Goal: Information Seeking & Learning: Learn about a topic

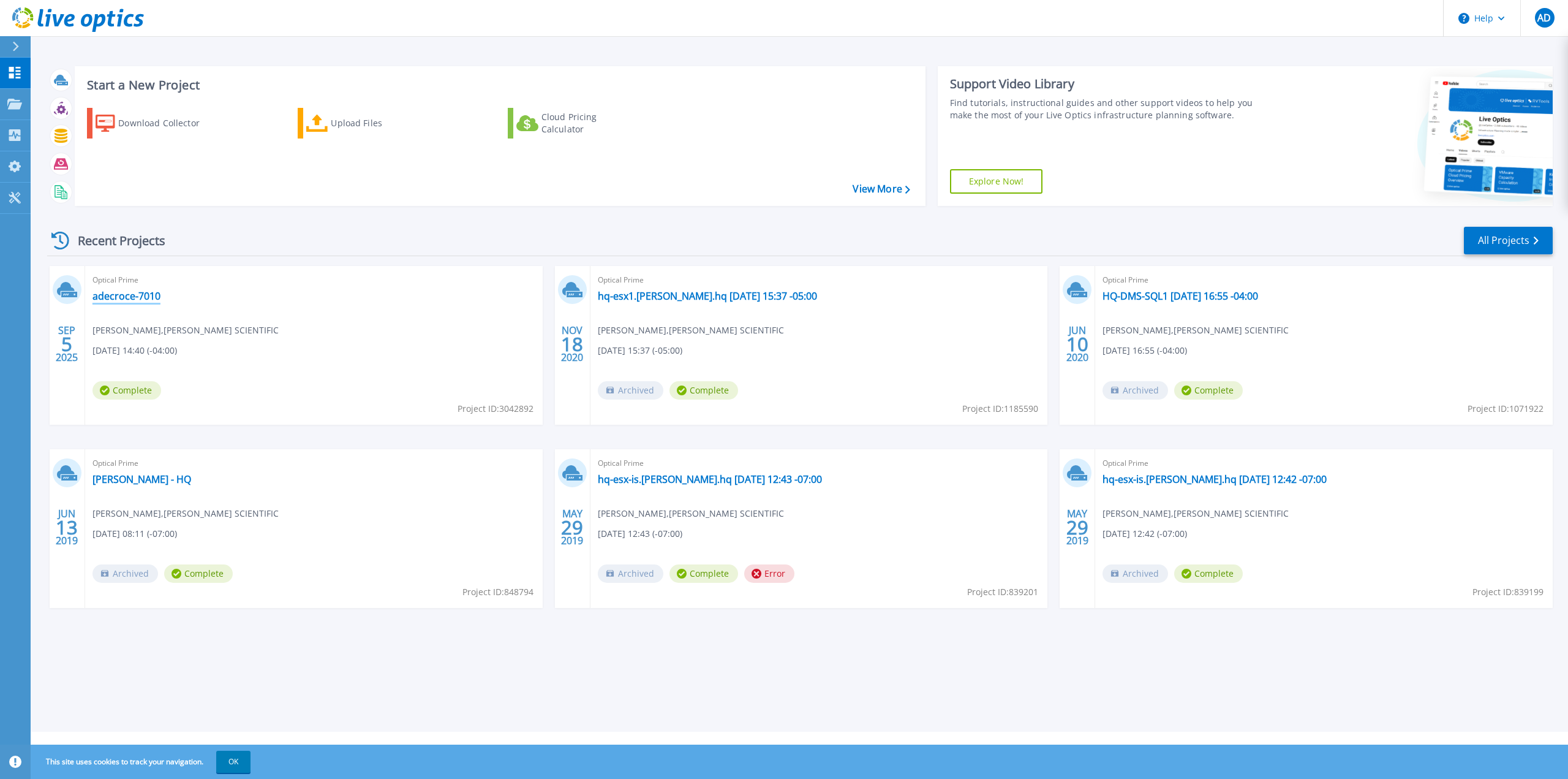
click at [115, 300] on link "adecroce-7010" at bounding box center [126, 295] width 68 height 12
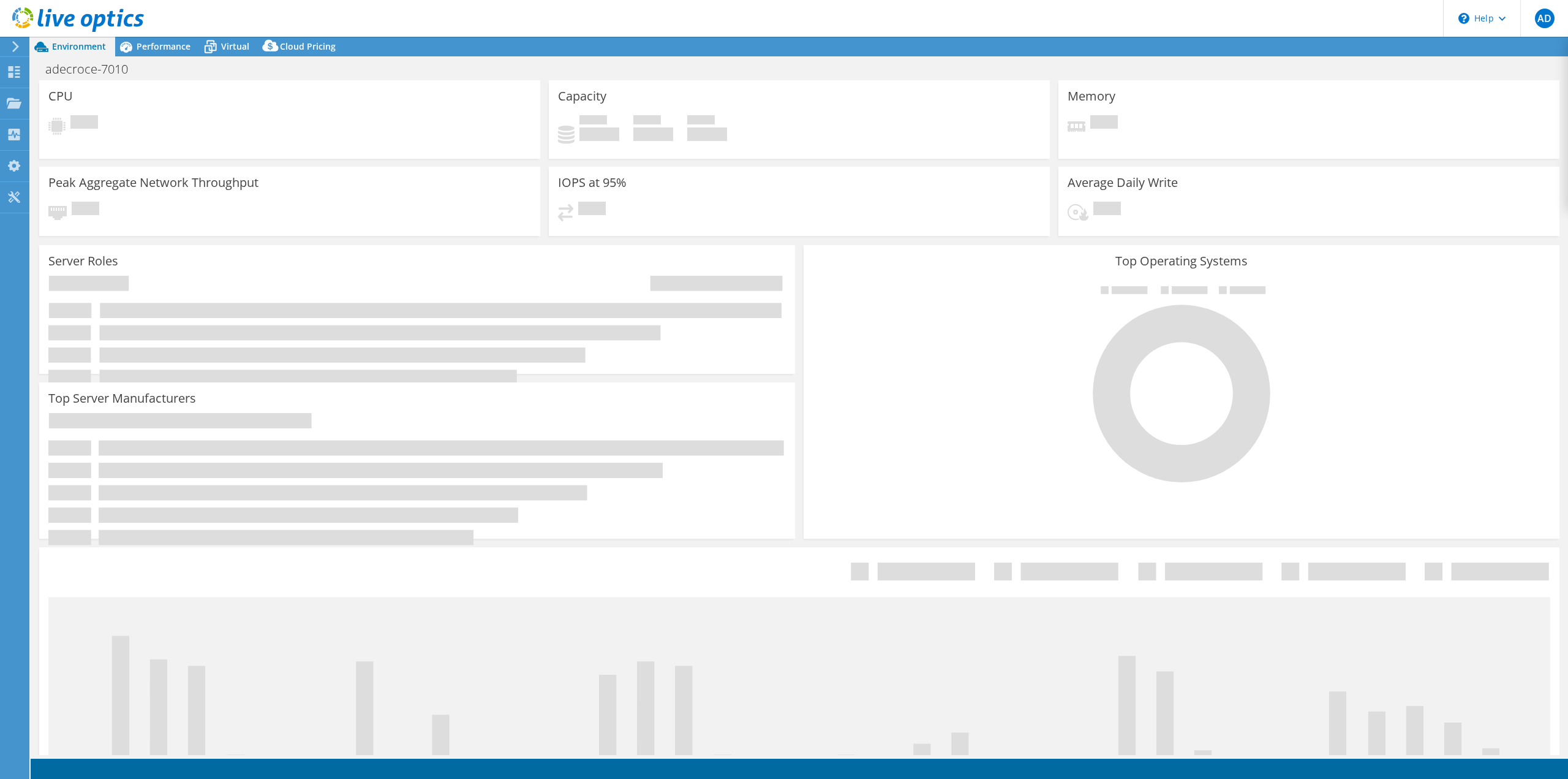
select select "USD"
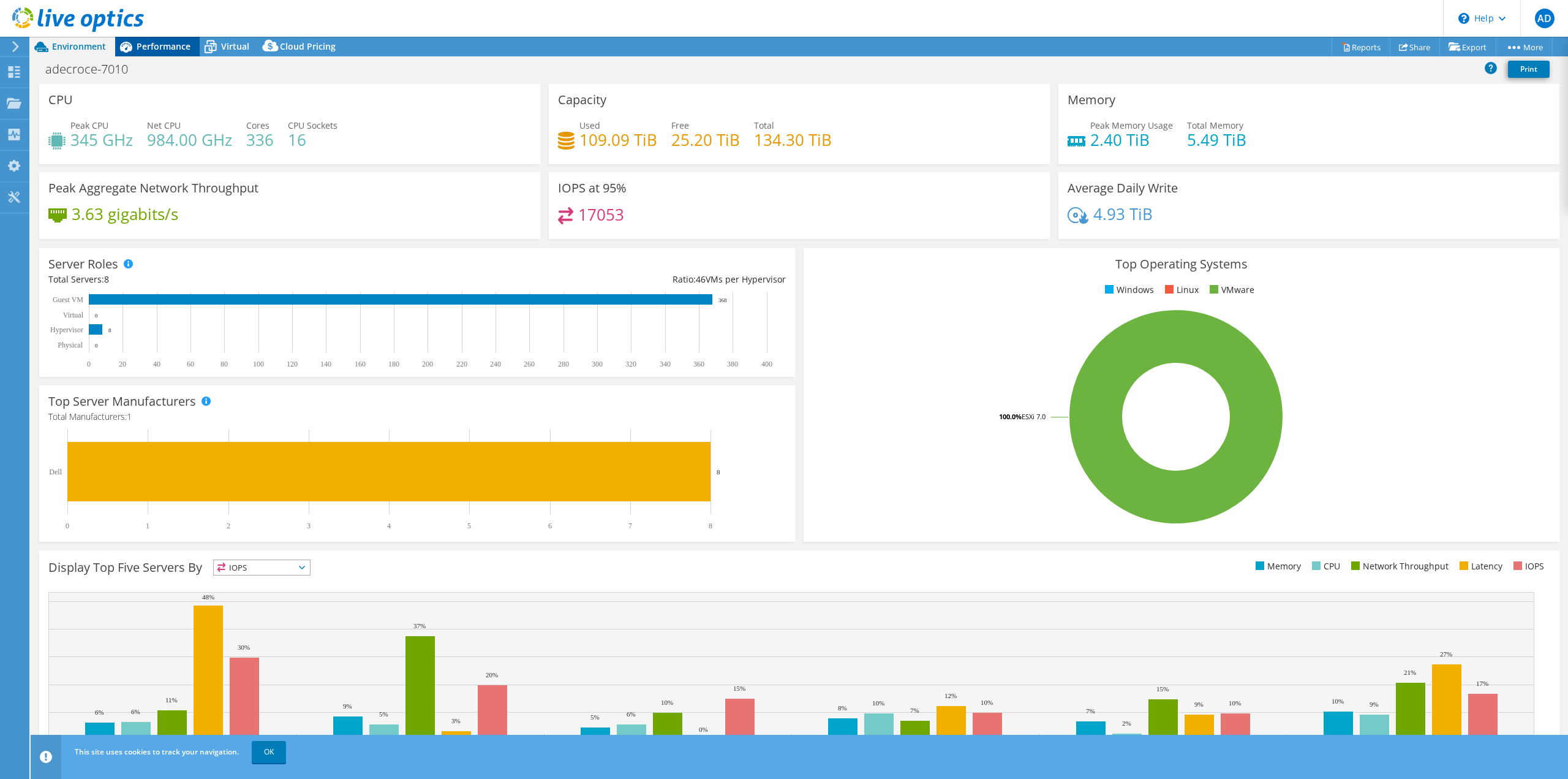
click at [147, 50] on span "Performance" at bounding box center [163, 47] width 54 height 12
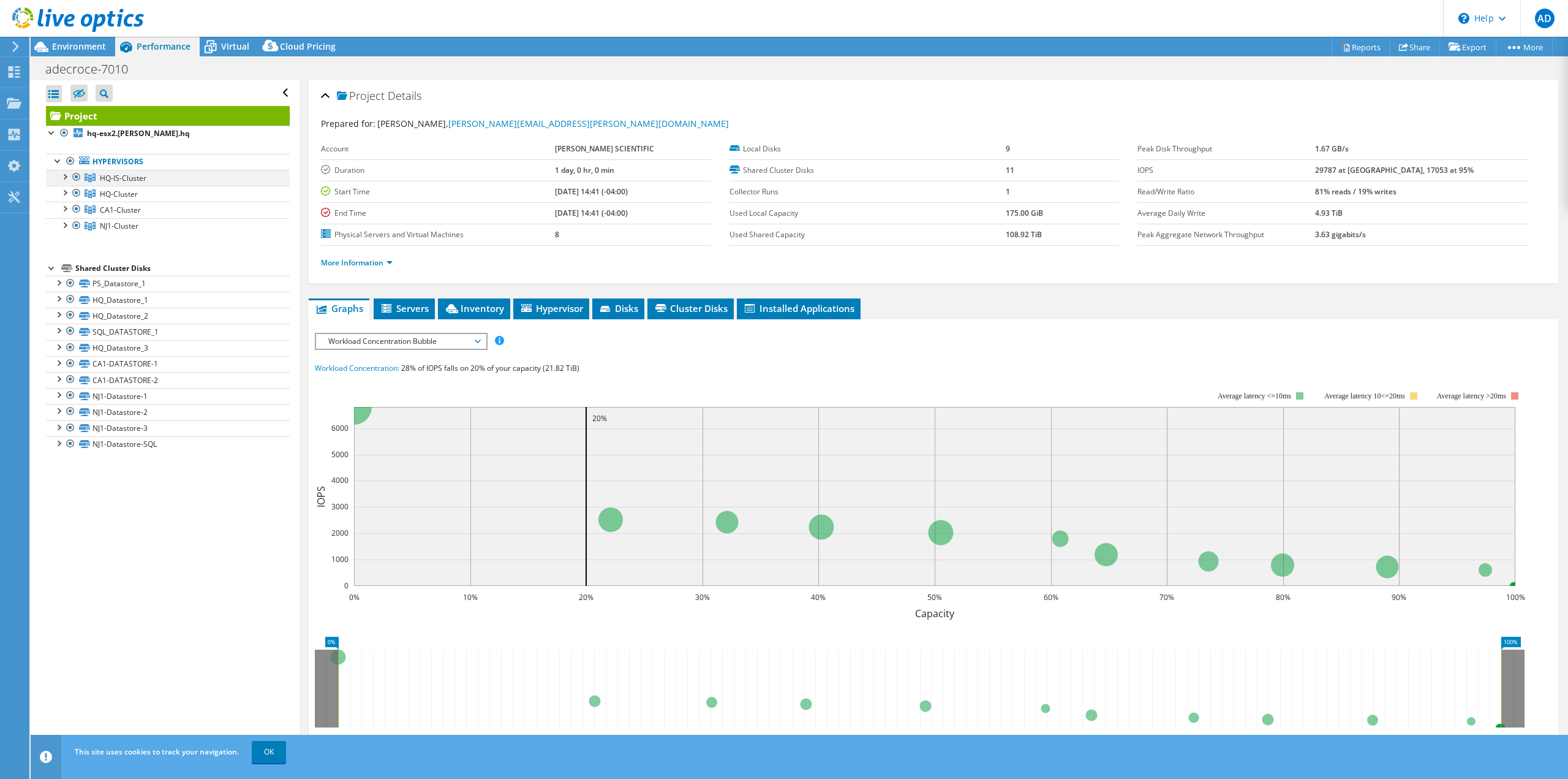
click at [66, 175] on div at bounding box center [64, 176] width 12 height 12
click at [65, 226] on div at bounding box center [64, 224] width 12 height 12
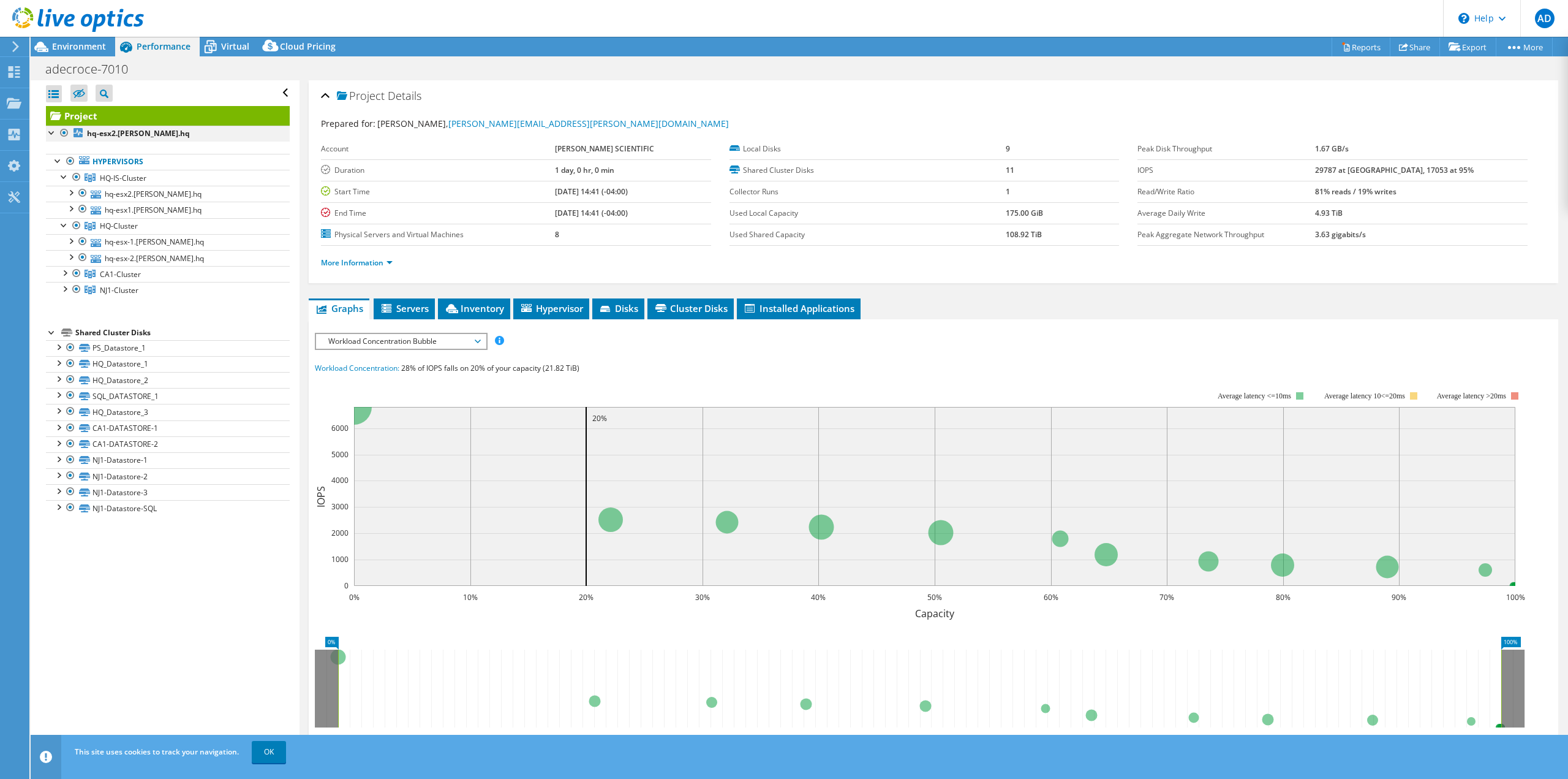
click at [51, 133] on div at bounding box center [52, 131] width 12 height 12
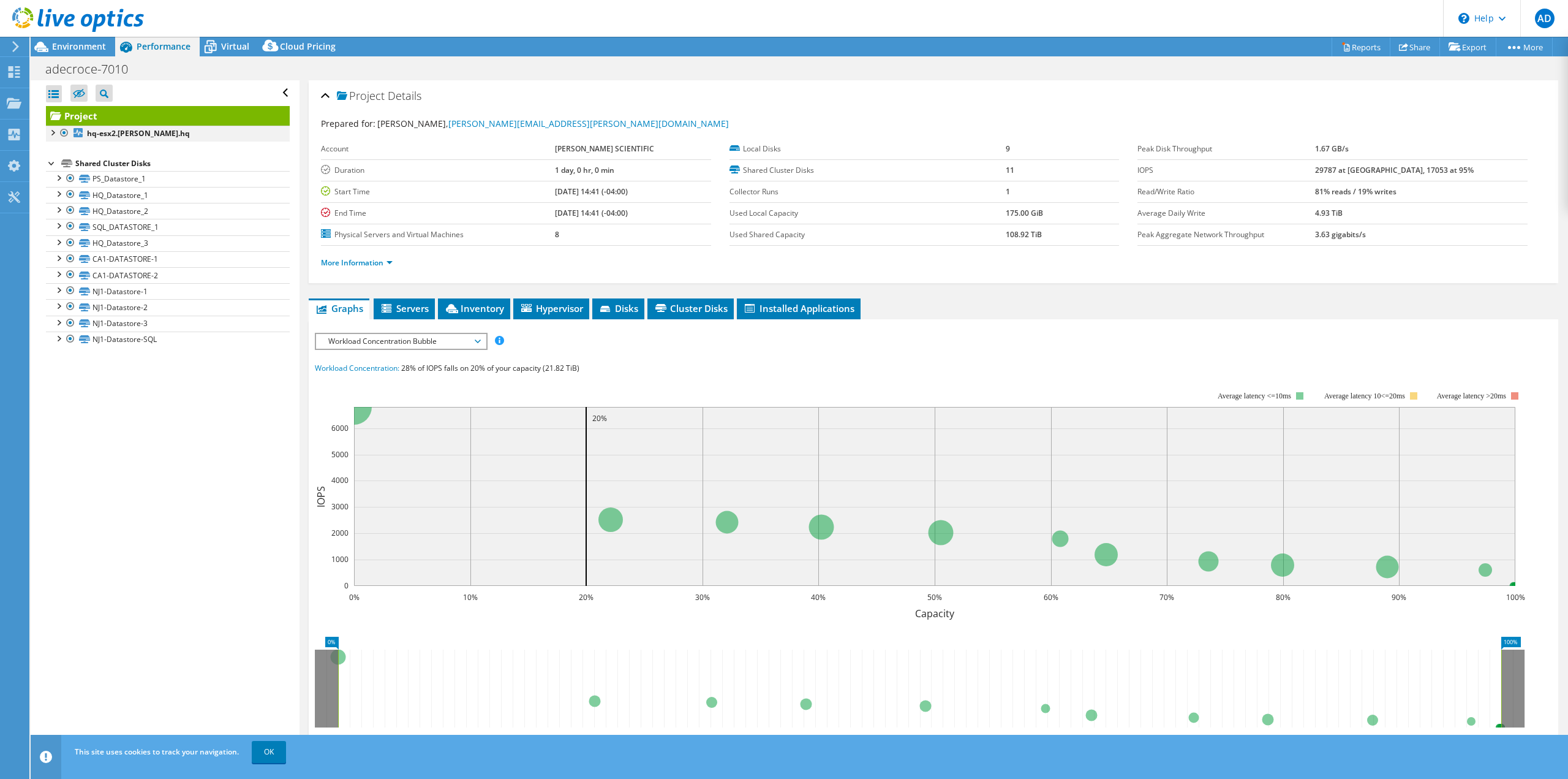
click at [51, 130] on div at bounding box center [52, 131] width 12 height 12
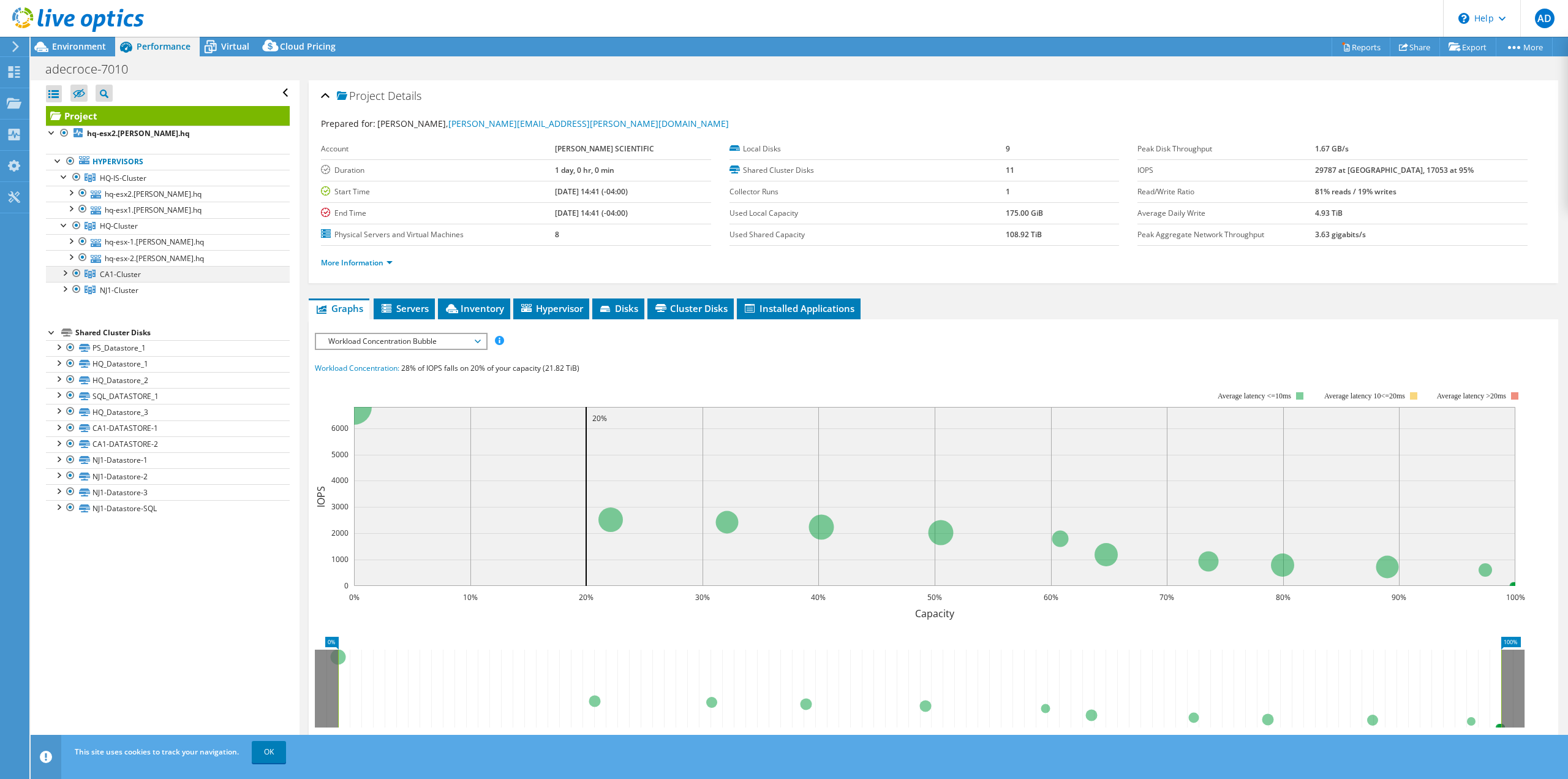
click at [67, 273] on div at bounding box center [64, 272] width 12 height 12
click at [65, 315] on div at bounding box center [64, 320] width 12 height 12
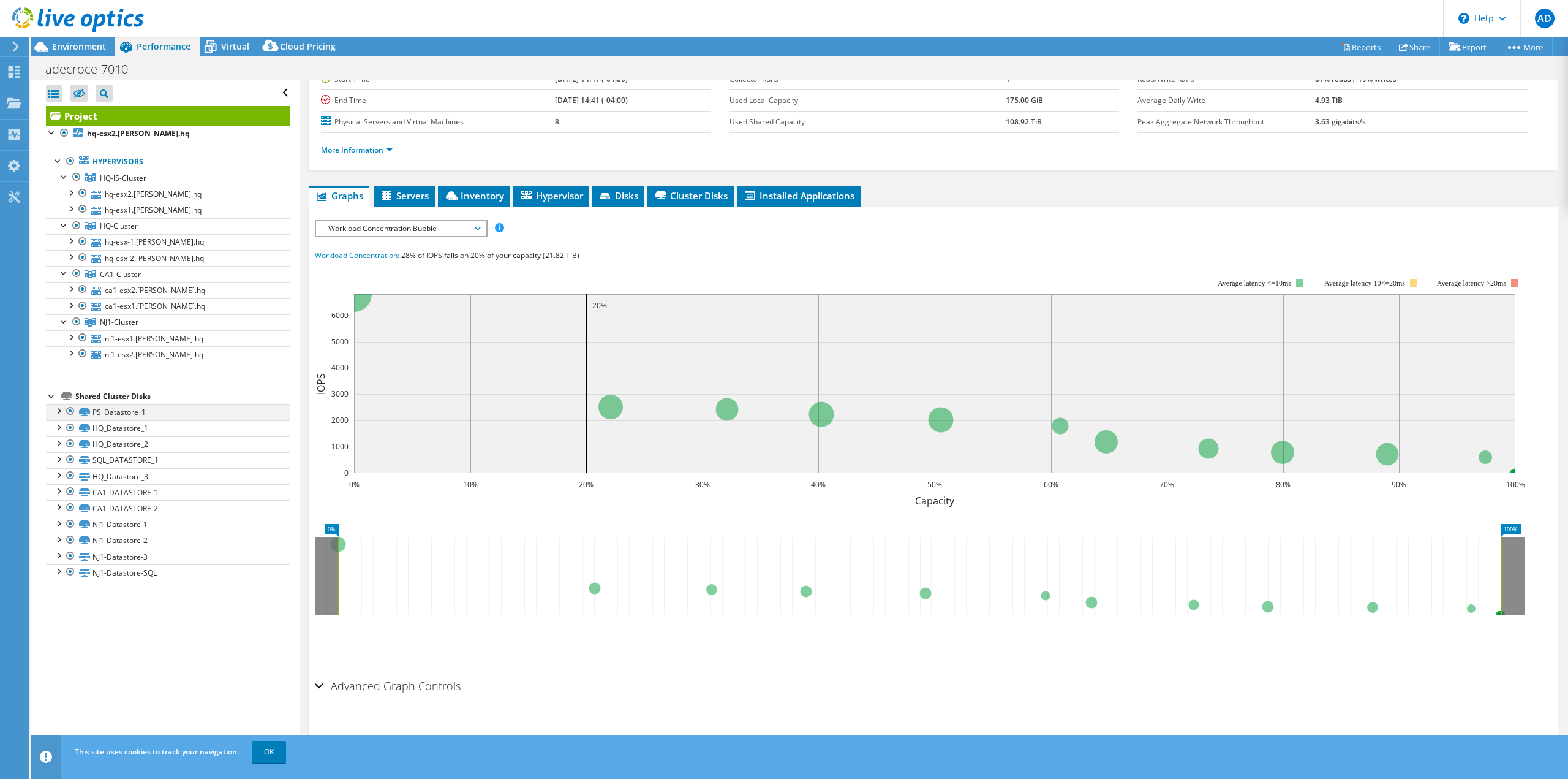
click at [56, 409] on div at bounding box center [58, 410] width 12 height 12
click at [63, 454] on div at bounding box center [58, 458] width 12 height 12
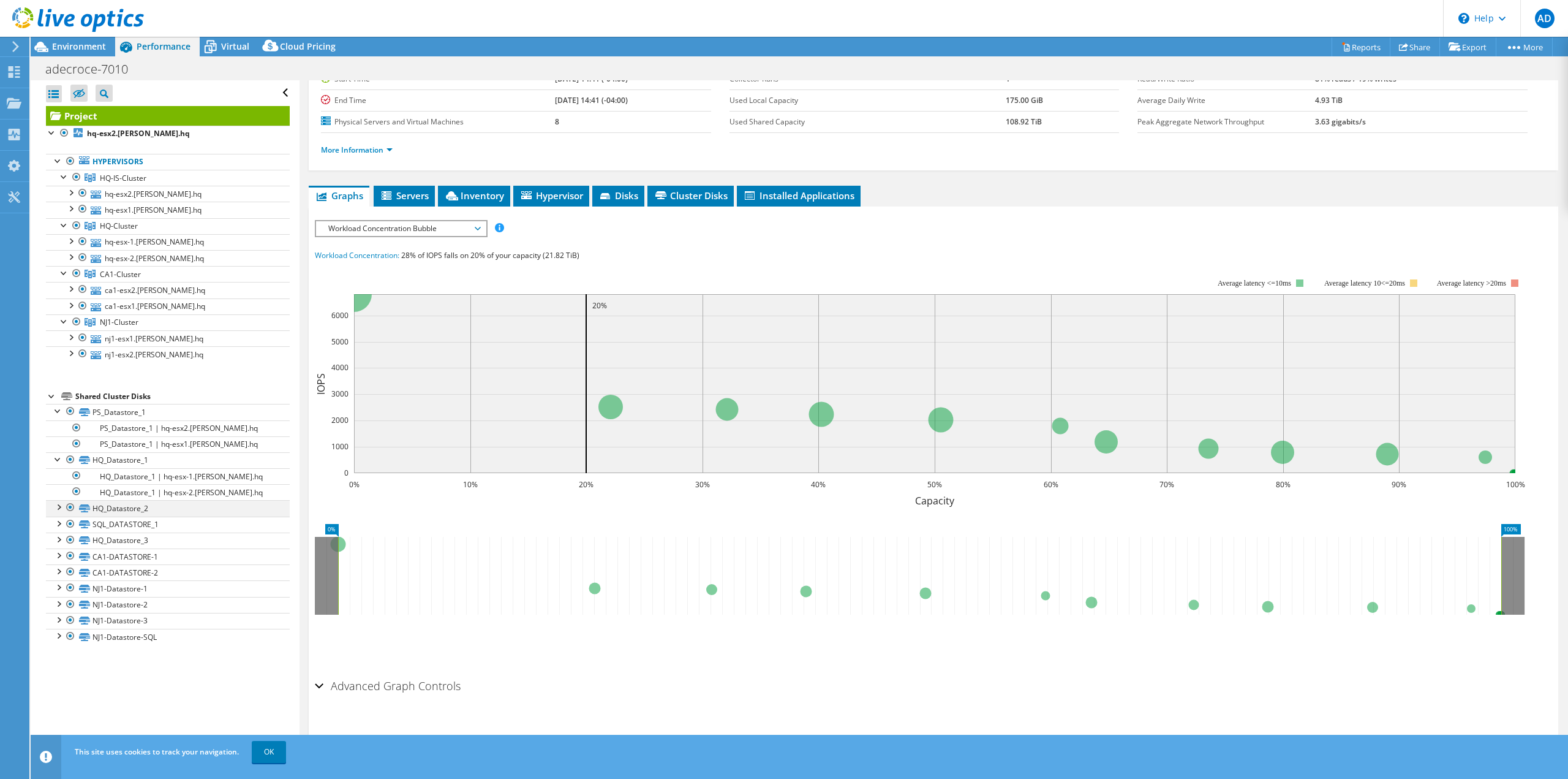
click at [57, 502] on div at bounding box center [58, 506] width 12 height 12
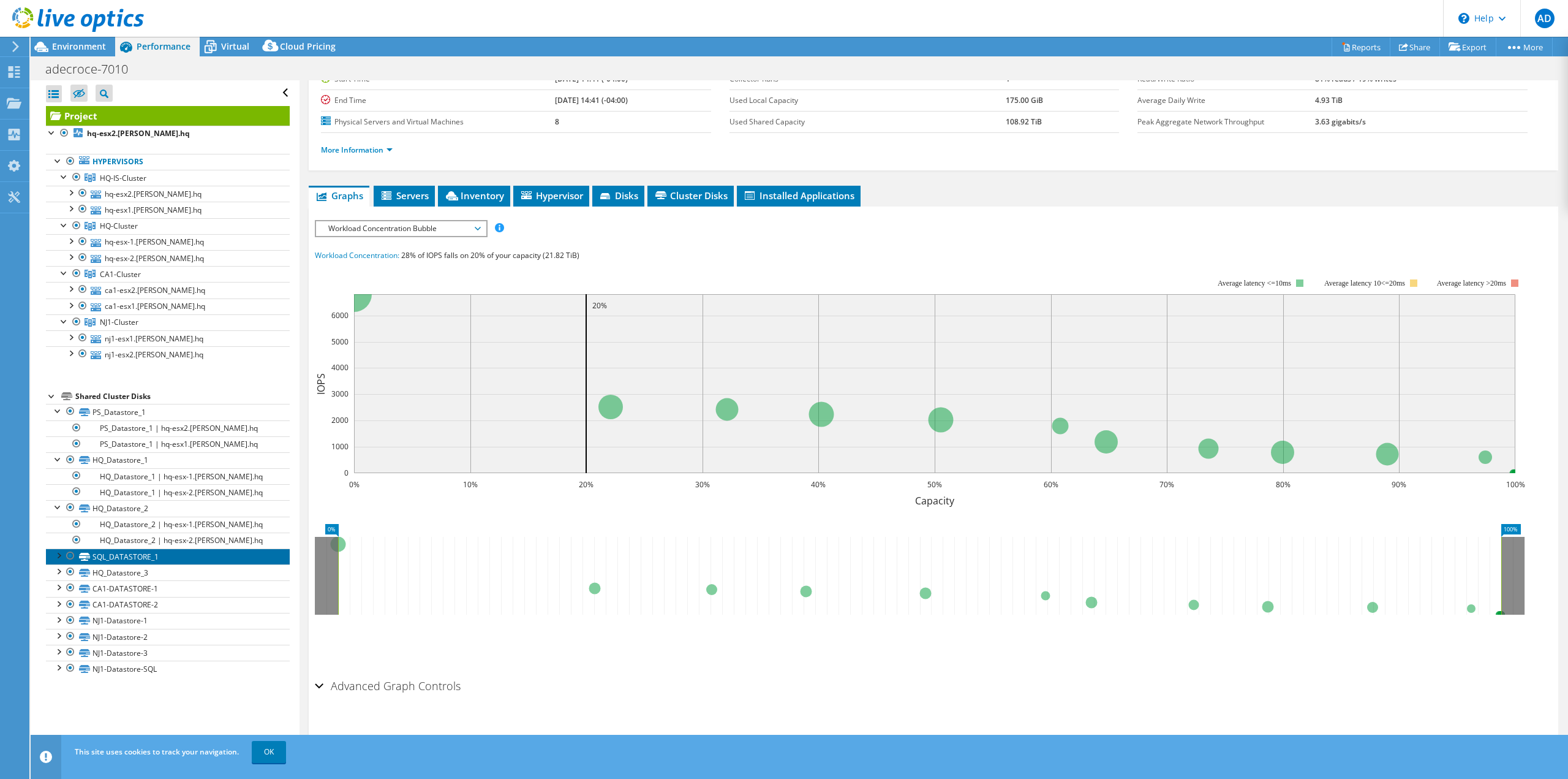
click at [55, 556] on link "SQL_DATASTORE_1" at bounding box center [167, 557] width 244 height 16
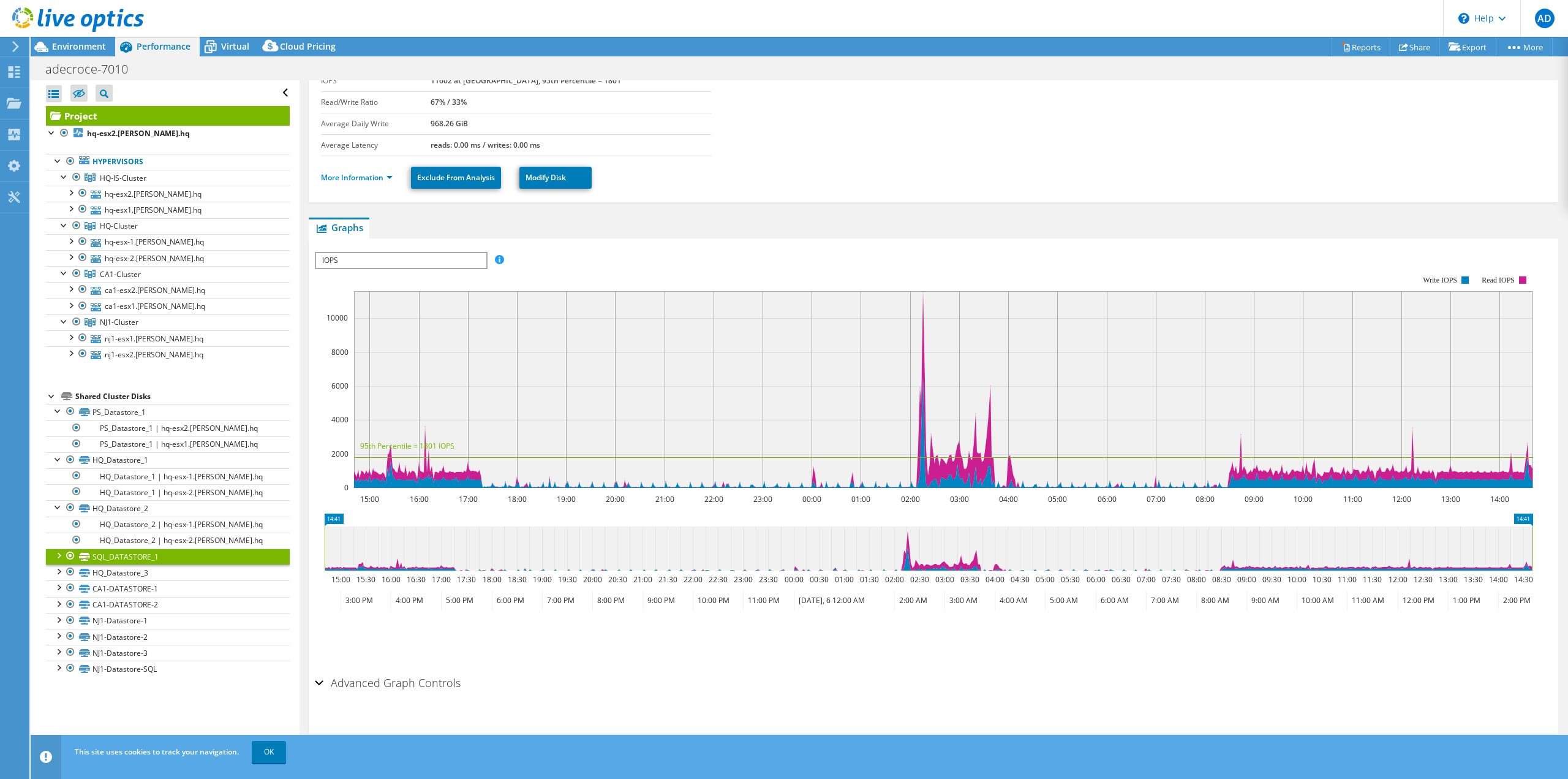
scroll to position [107, 0]
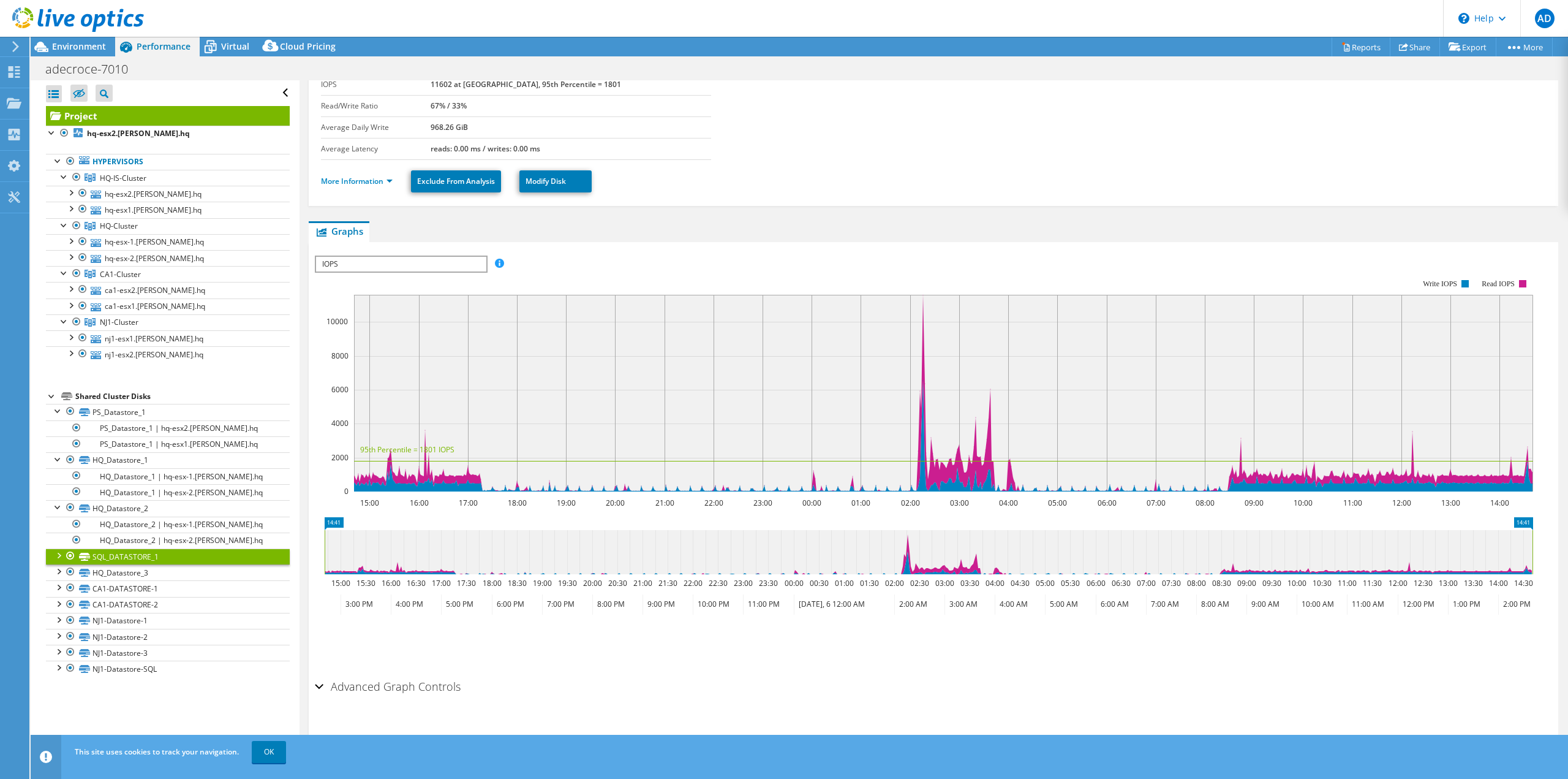
click at [57, 556] on link "SQL_DATASTORE_1" at bounding box center [167, 557] width 244 height 16
click at [58, 551] on div at bounding box center [58, 555] width 12 height 12
click at [59, 599] on div at bounding box center [58, 603] width 12 height 12
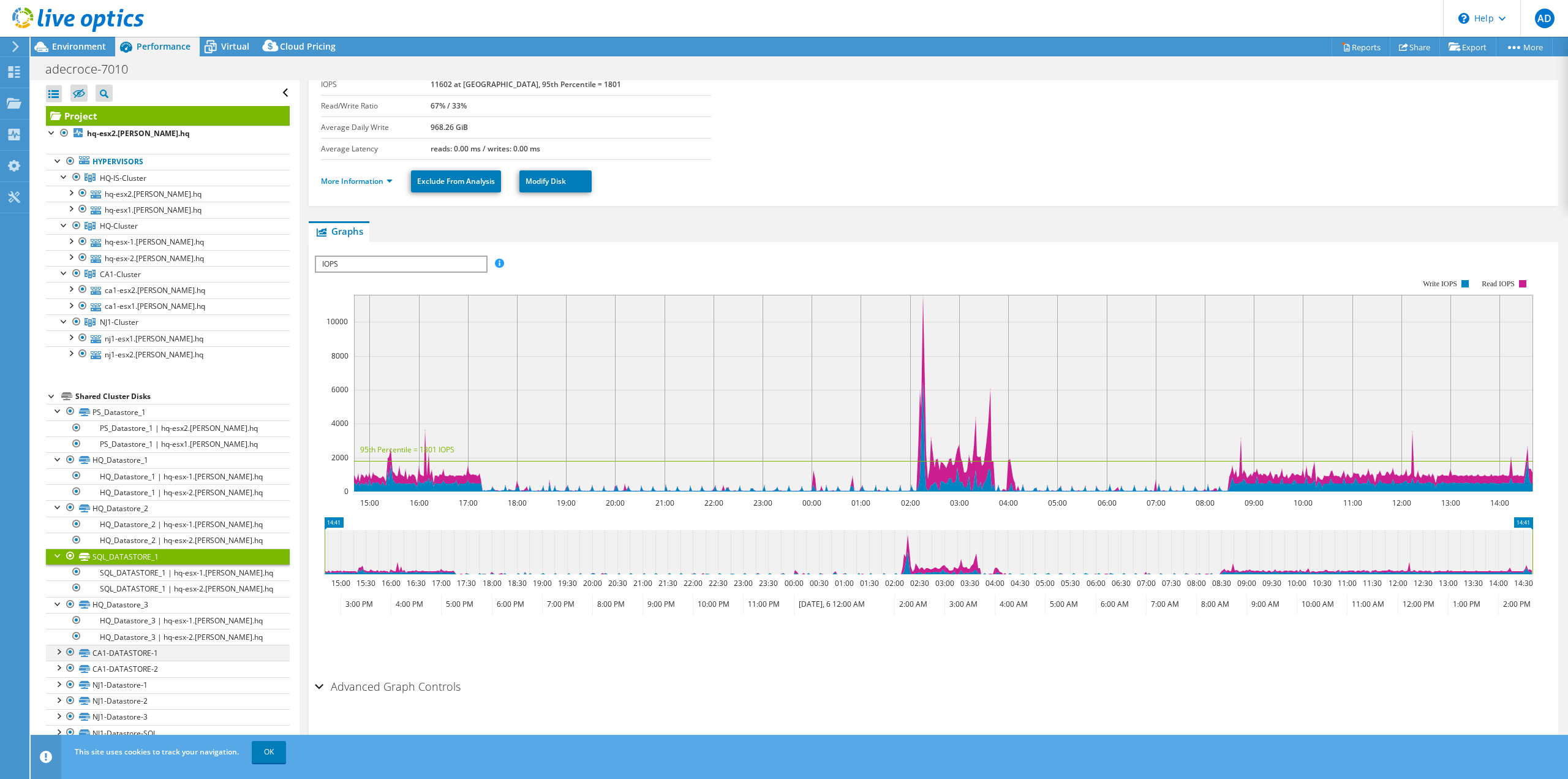
click at [61, 647] on div at bounding box center [58, 650] width 12 height 12
